Goal: Task Accomplishment & Management: Manage account settings

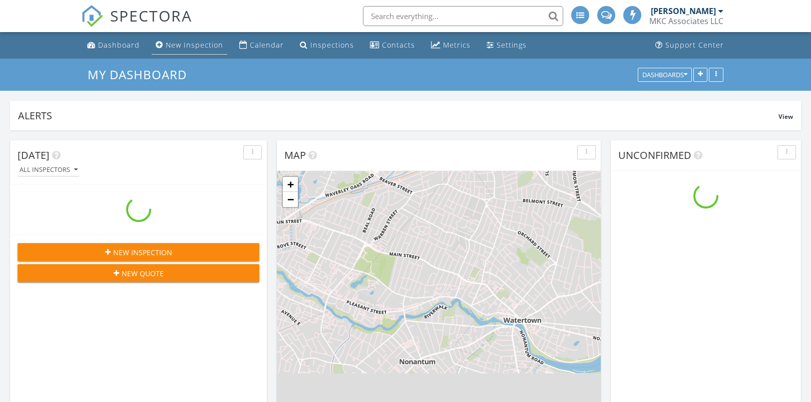
scroll to position [215, 257]
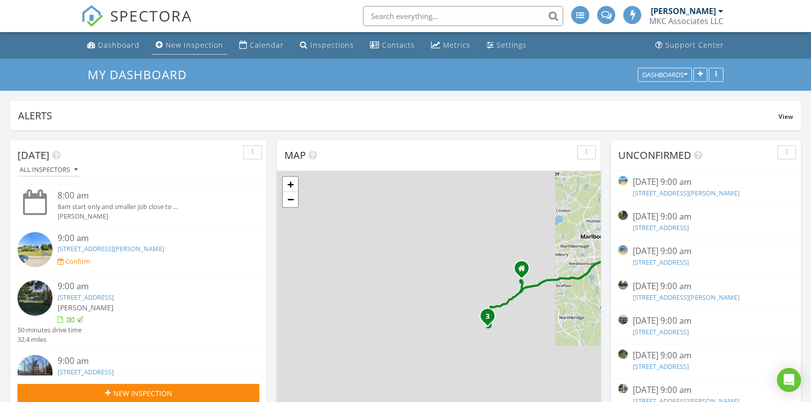
click at [183, 47] on div "New Inspection" at bounding box center [195, 45] width 58 height 10
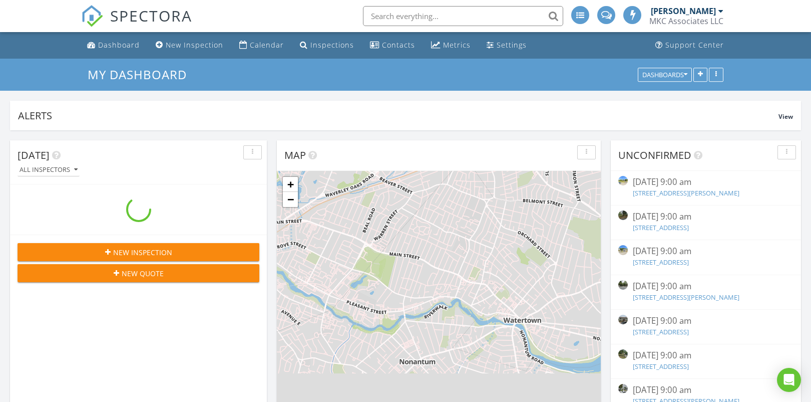
scroll to position [215, 257]
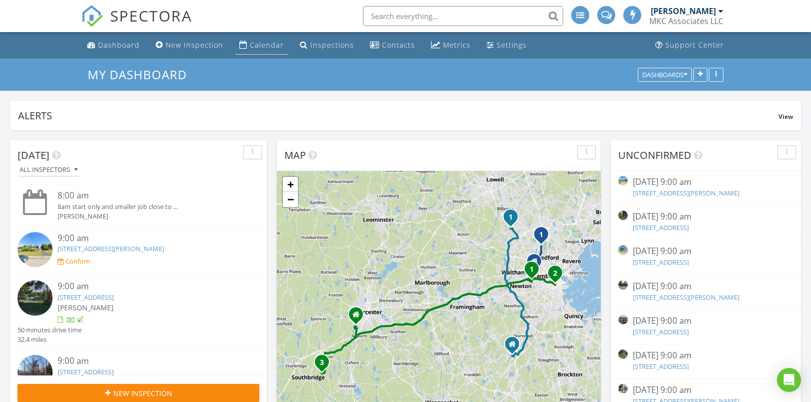
click at [273, 47] on div "Calendar" at bounding box center [267, 45] width 34 height 10
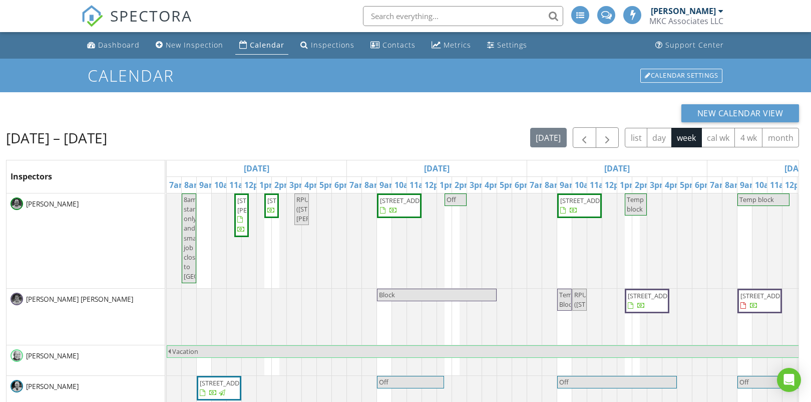
click at [273, 47] on div "Calendar" at bounding box center [267, 45] width 35 height 10
click at [602, 135] on button "button" at bounding box center [608, 137] width 24 height 21
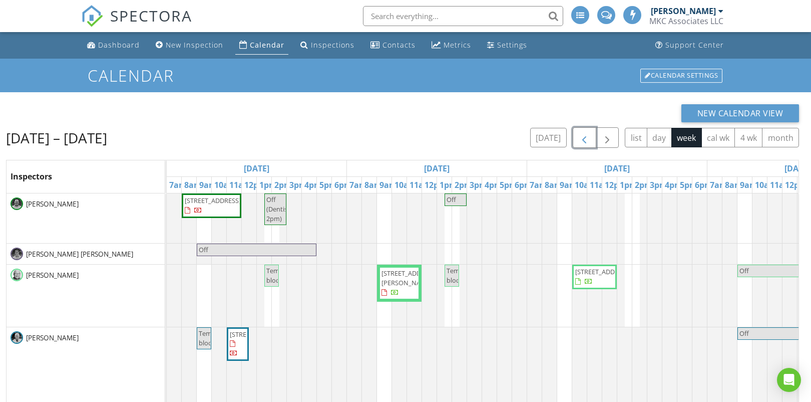
click at [587, 141] on span "button" at bounding box center [584, 138] width 12 height 12
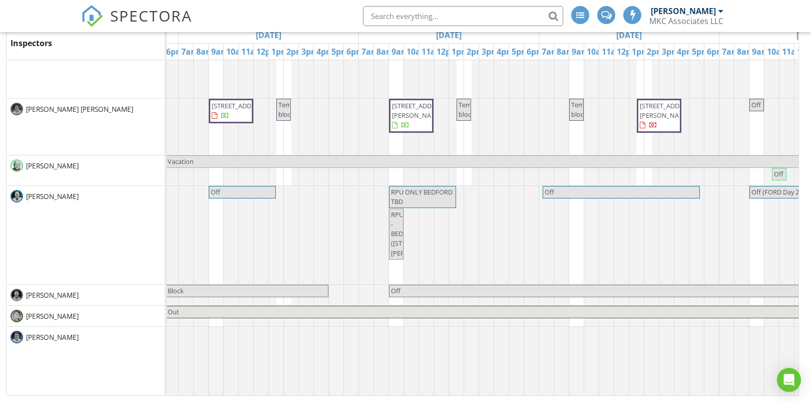
scroll to position [0, 480]
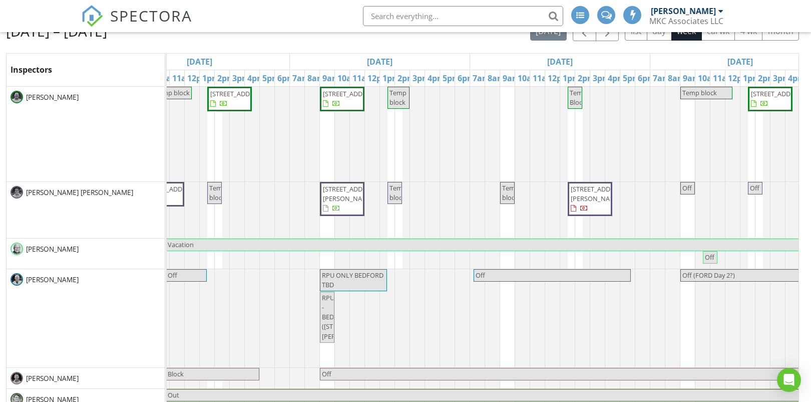
click at [612, 40] on div "Aug 28 – Sep 3, 2025 today list day week cal wk 4 wk month Inspectors Thu 8/28 …" at bounding box center [402, 222] width 793 height 402
click at [612, 40] on button "button" at bounding box center [608, 31] width 24 height 21
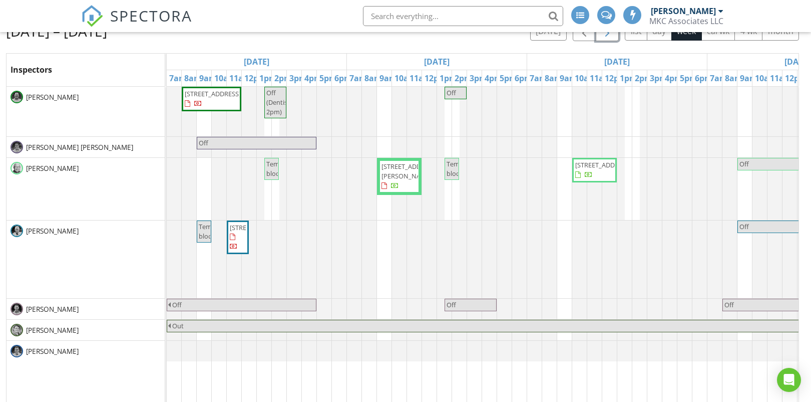
click at [240, 243] on span "54 Crescent St, Cambridge 02138" at bounding box center [238, 237] width 18 height 29
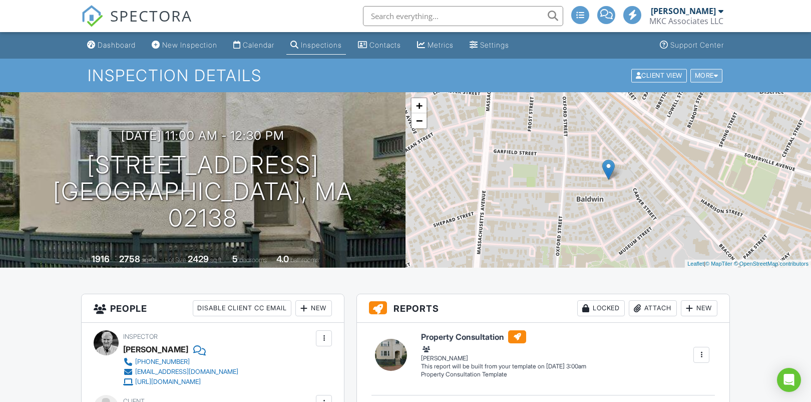
click at [710, 74] on div "More" at bounding box center [706, 76] width 33 height 14
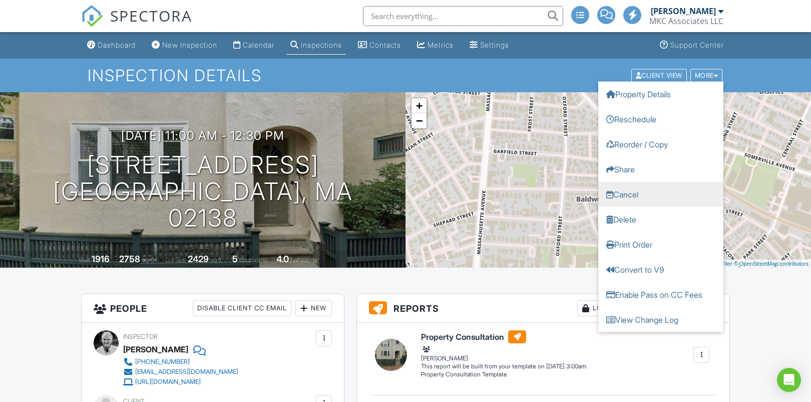
click at [620, 195] on link "Cancel" at bounding box center [660, 193] width 125 height 25
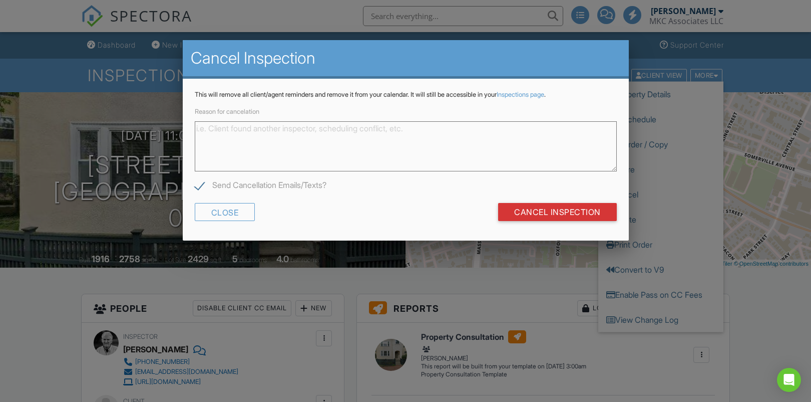
click at [202, 187] on label "Send Cancellation Emails/Texts?" at bounding box center [261, 186] width 132 height 13
checkbox input "false"
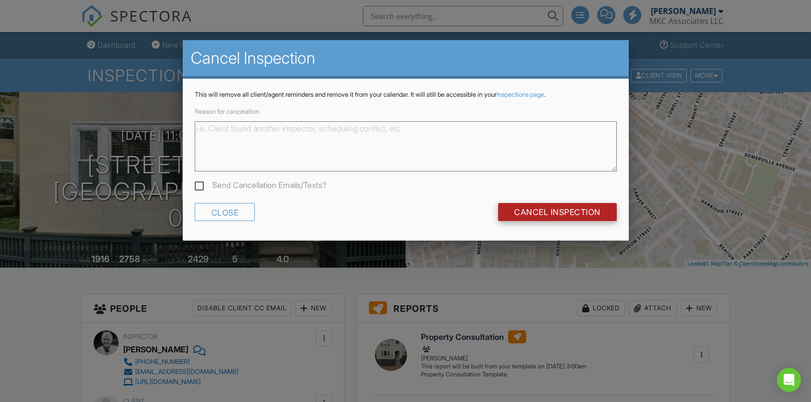
click at [519, 214] on input "Cancel Inspection" at bounding box center [557, 212] width 119 height 18
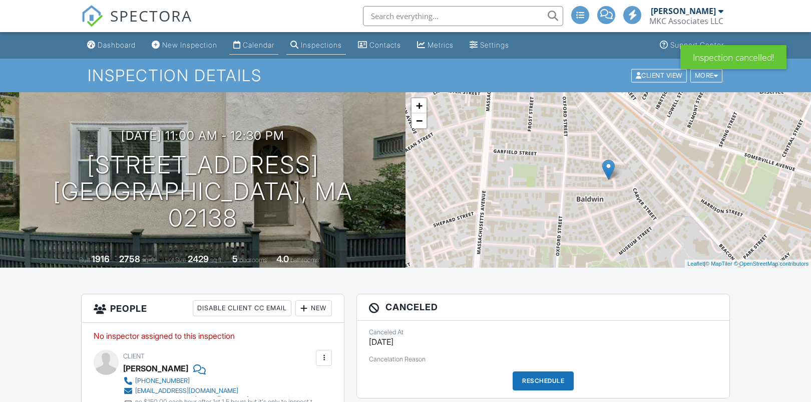
click at [253, 50] on link "Calendar" at bounding box center [253, 45] width 49 height 19
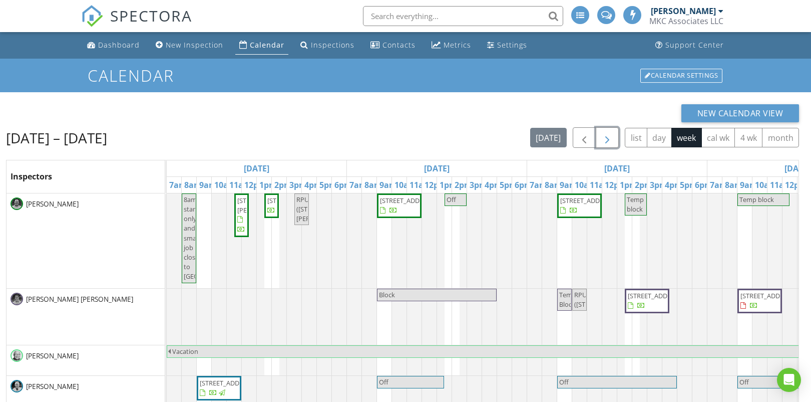
click at [607, 136] on span "button" at bounding box center [607, 138] width 12 height 12
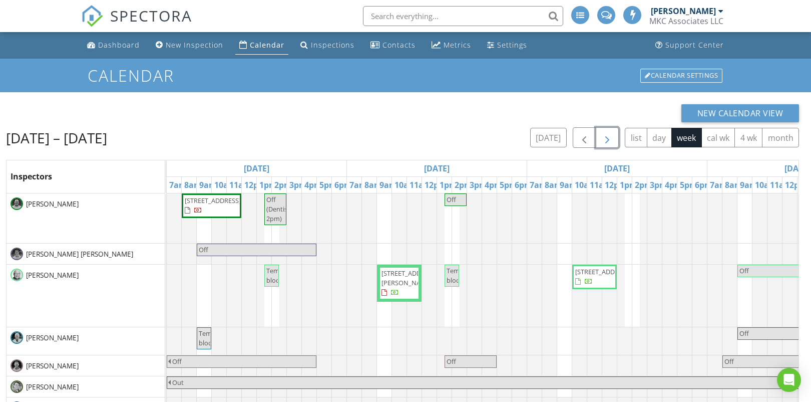
click at [607, 136] on span "button" at bounding box center [607, 138] width 12 height 12
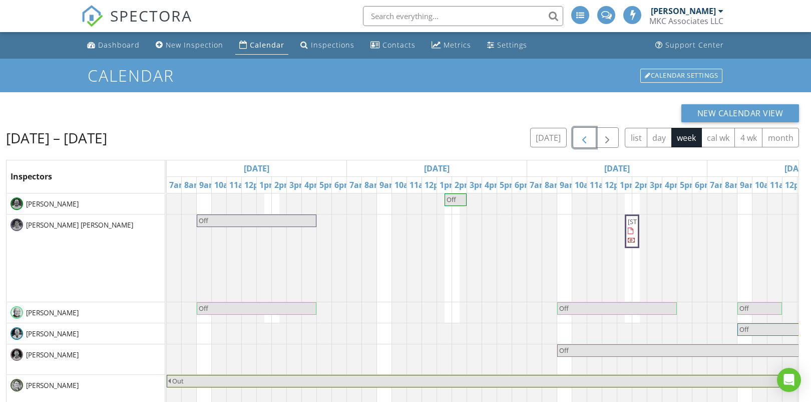
click at [590, 136] on span "button" at bounding box center [584, 138] width 12 height 12
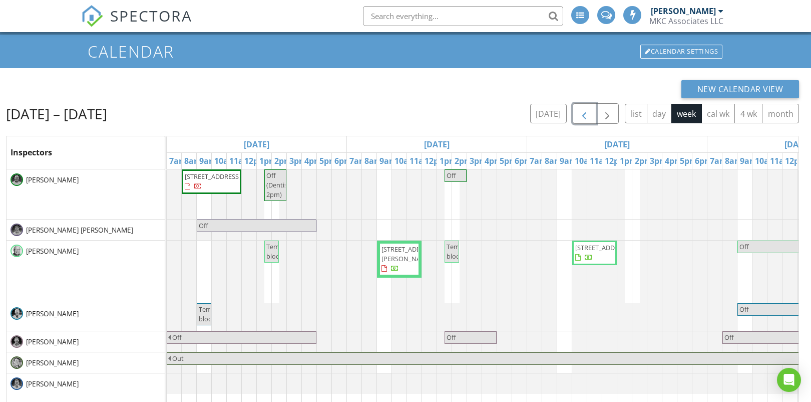
scroll to position [28, 0]
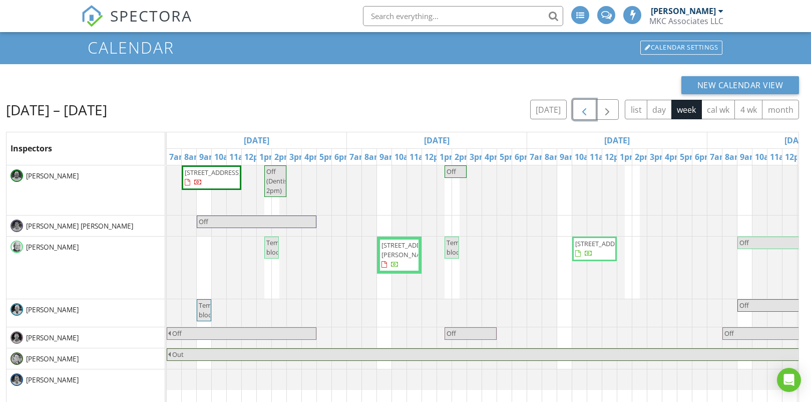
click at [274, 246] on span "Temp block" at bounding box center [274, 247] width 17 height 19
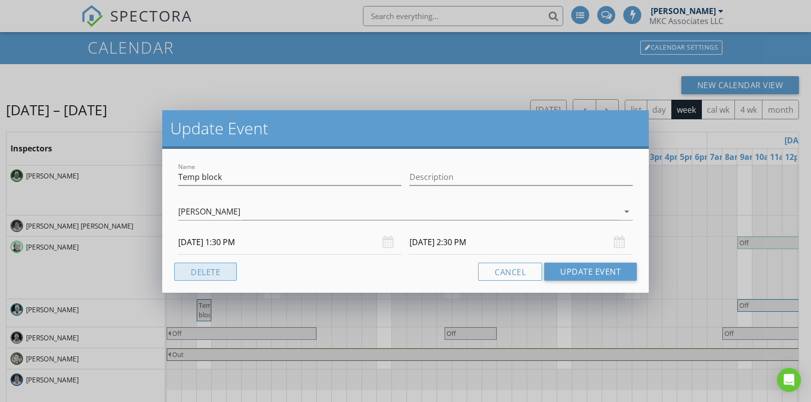
click at [192, 274] on button "Delete" at bounding box center [205, 271] width 63 height 18
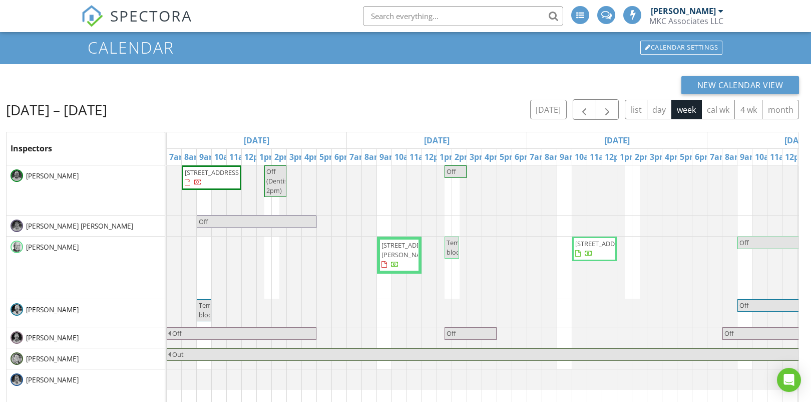
click at [207, 307] on span "Temp block" at bounding box center [207, 309] width 17 height 19
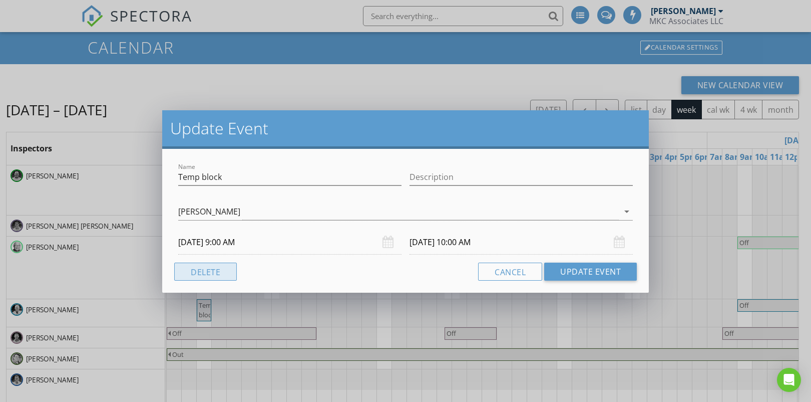
click at [227, 267] on button "Delete" at bounding box center [205, 271] width 63 height 18
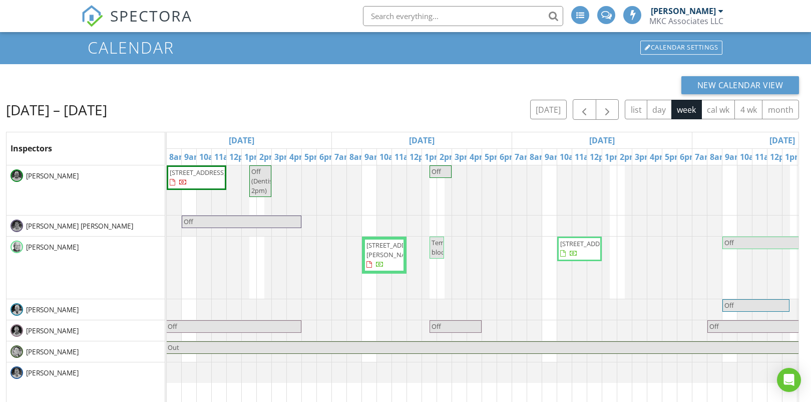
scroll to position [0, 0]
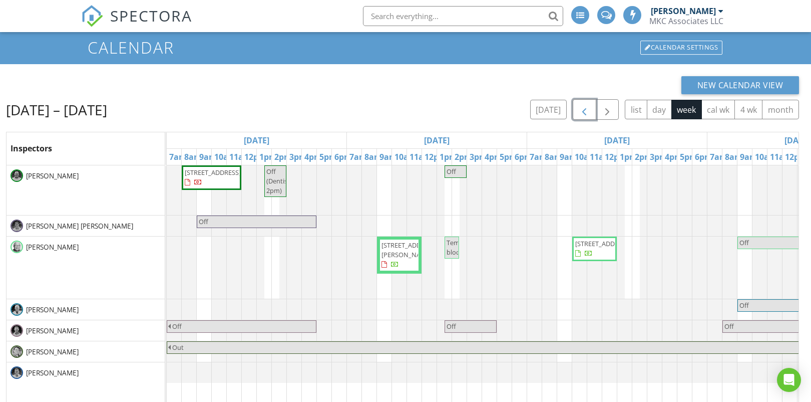
click at [587, 113] on span "button" at bounding box center [584, 110] width 12 height 12
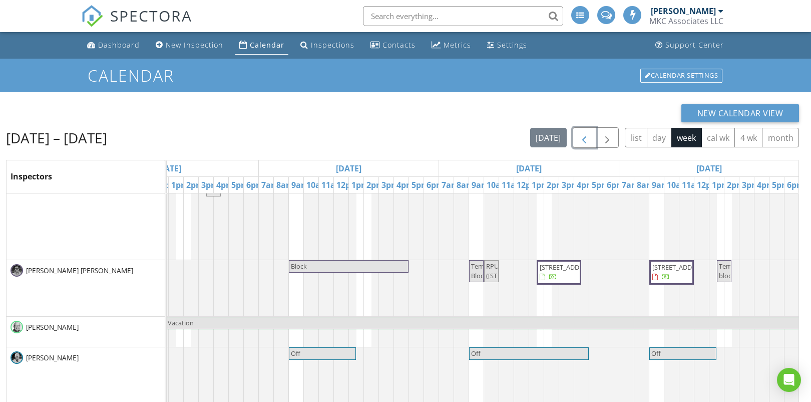
scroll to position [28, 0]
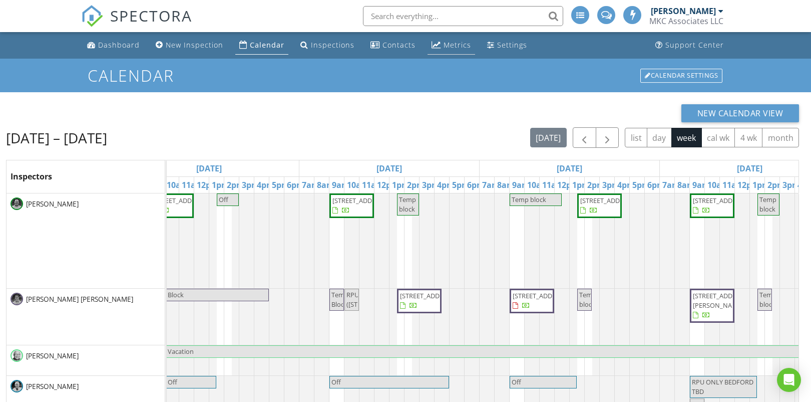
click at [449, 43] on div "Metrics" at bounding box center [458, 45] width 28 height 10
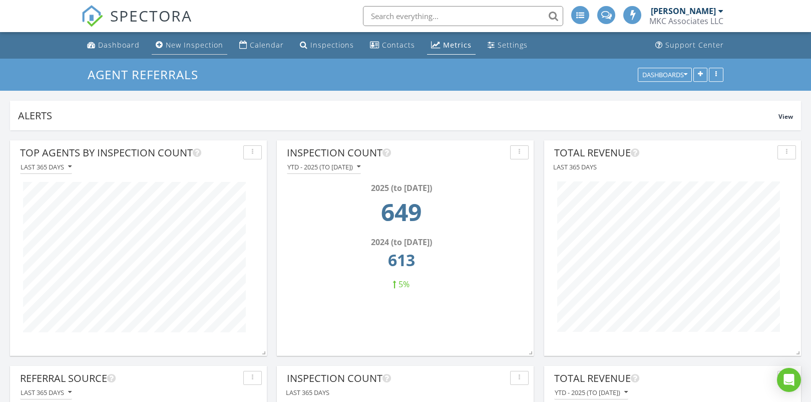
click at [185, 55] on li "New Inspection" at bounding box center [190, 45] width 80 height 27
click at [116, 52] on link "Dashboard" at bounding box center [113, 45] width 61 height 19
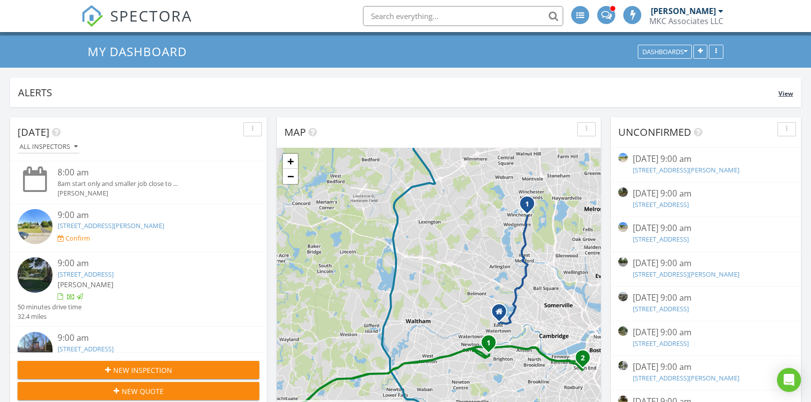
scroll to position [24, 0]
